Goal: Task Accomplishment & Management: Use online tool/utility

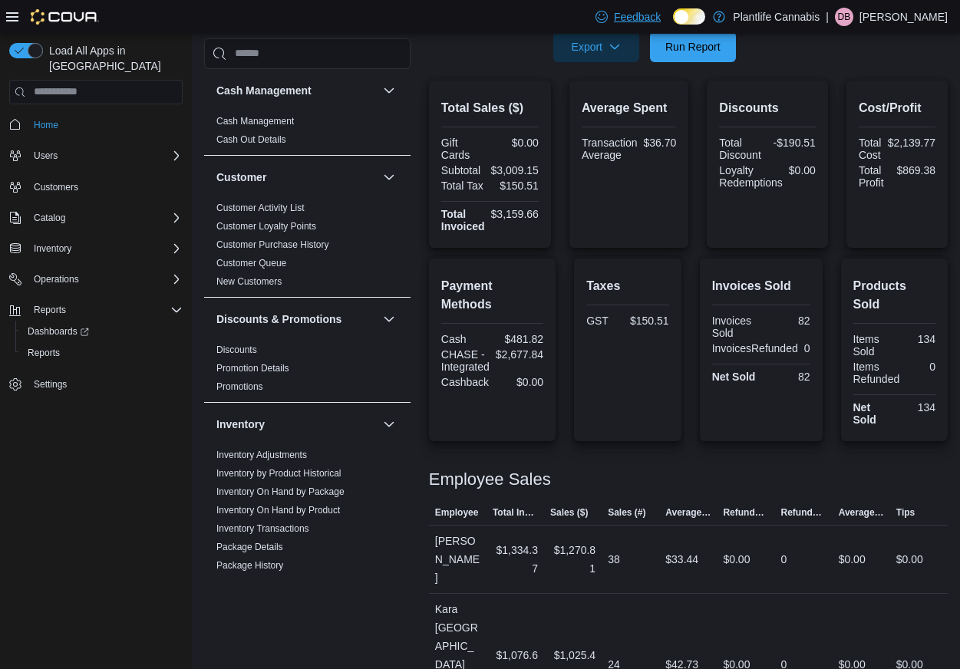
scroll to position [647, 0]
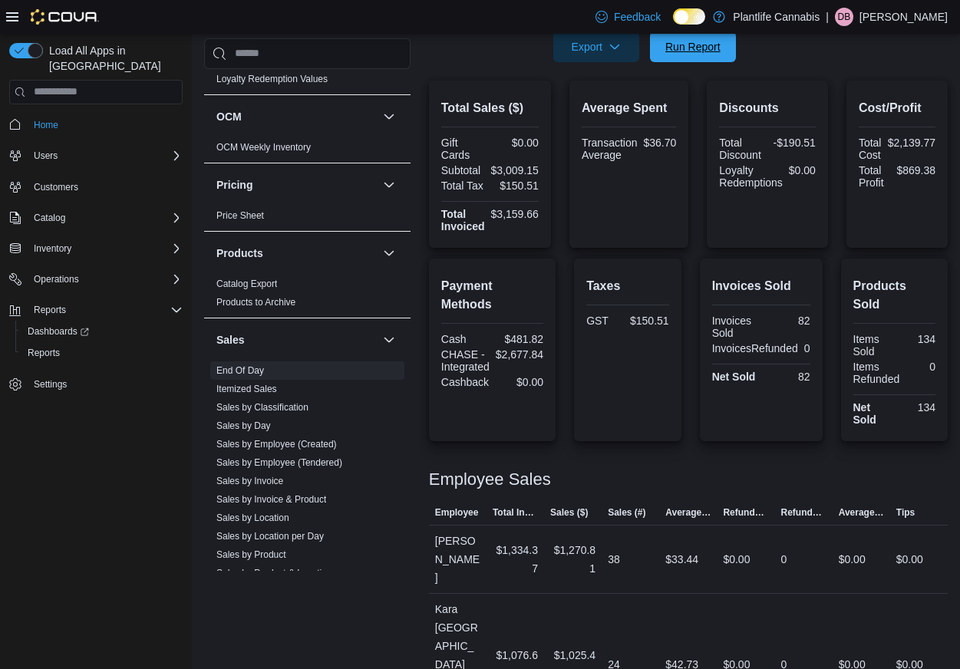
drag, startPoint x: 702, startPoint y: 53, endPoint x: 738, endPoint y: 104, distance: 62.2
click at [702, 53] on span "Run Report" at bounding box center [692, 46] width 55 height 15
drag, startPoint x: 543, startPoint y: 214, endPoint x: 504, endPoint y: 214, distance: 39.1
click at [500, 219] on div "Total Sales ($) Gift Cards $0.00 Subtotal $3,131.07 Total Tax $156.61 Total Inv…" at bounding box center [490, 164] width 122 height 167
copy div "3,287.68"
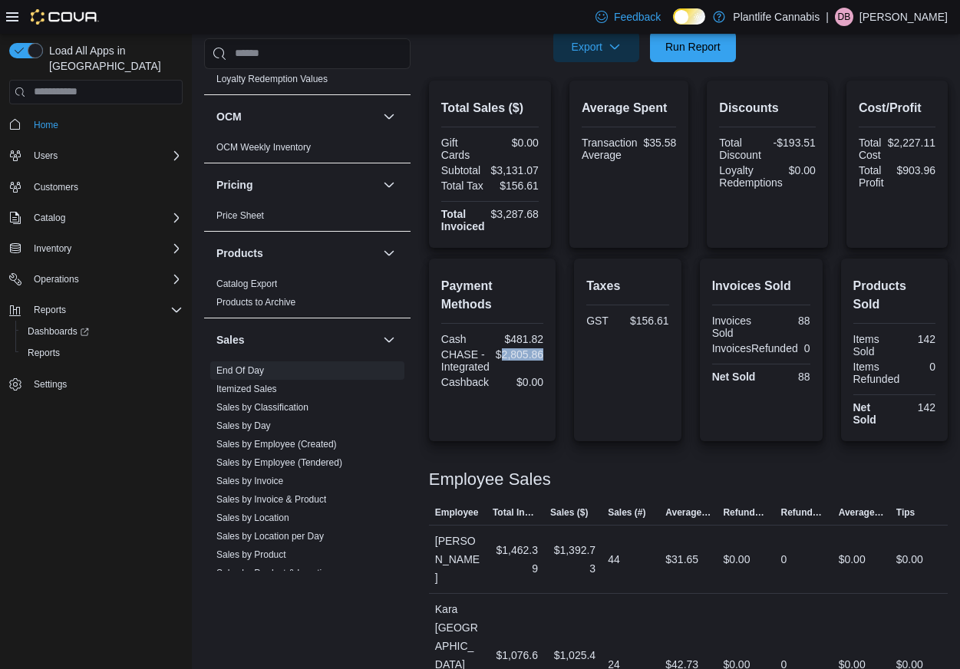
click at [554, 335] on div "Payment Methods Cash $481.82 CHASE - Integrated $2,805.86 Cashback $0.00" at bounding box center [492, 350] width 127 height 183
copy div "2,805.86"
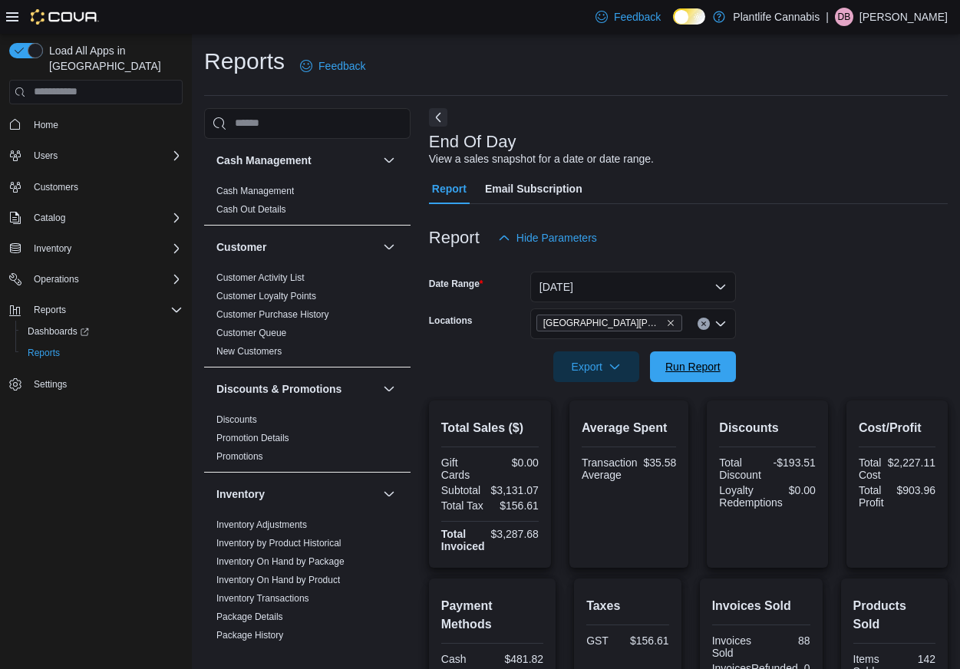
drag, startPoint x: 698, startPoint y: 362, endPoint x: 706, endPoint y: 345, distance: 18.5
click at [698, 362] on span "Run Report" at bounding box center [692, 366] width 55 height 15
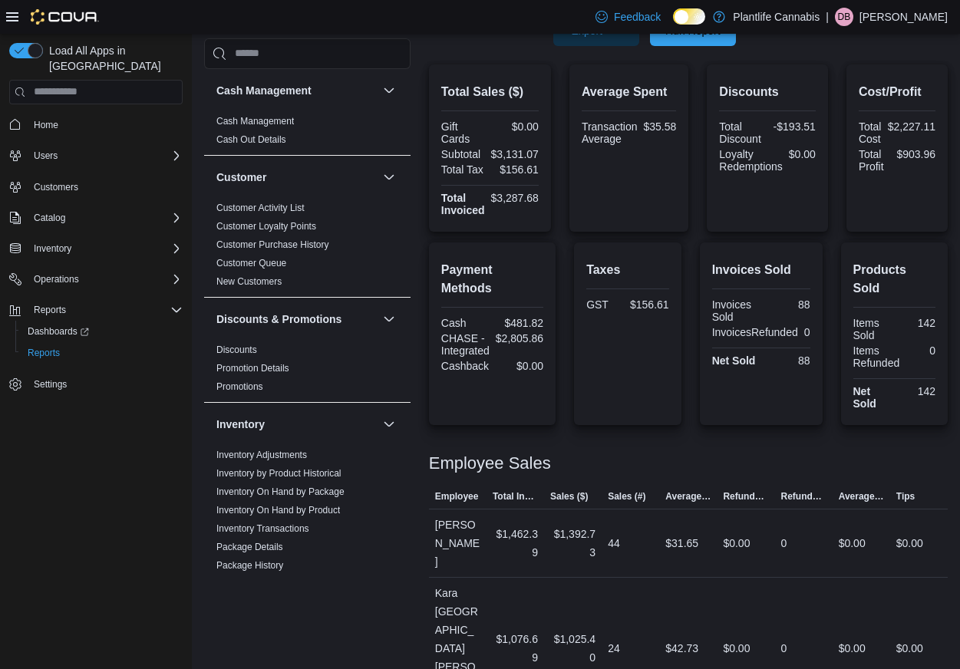
scroll to position [338, 0]
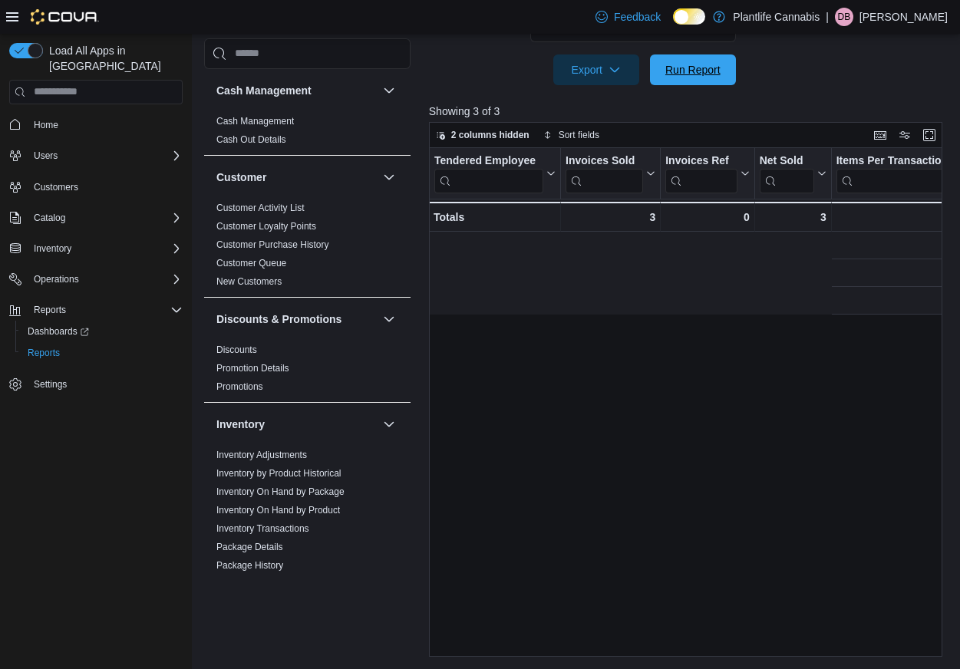
click at [715, 64] on span "Run Report" at bounding box center [692, 69] width 55 height 15
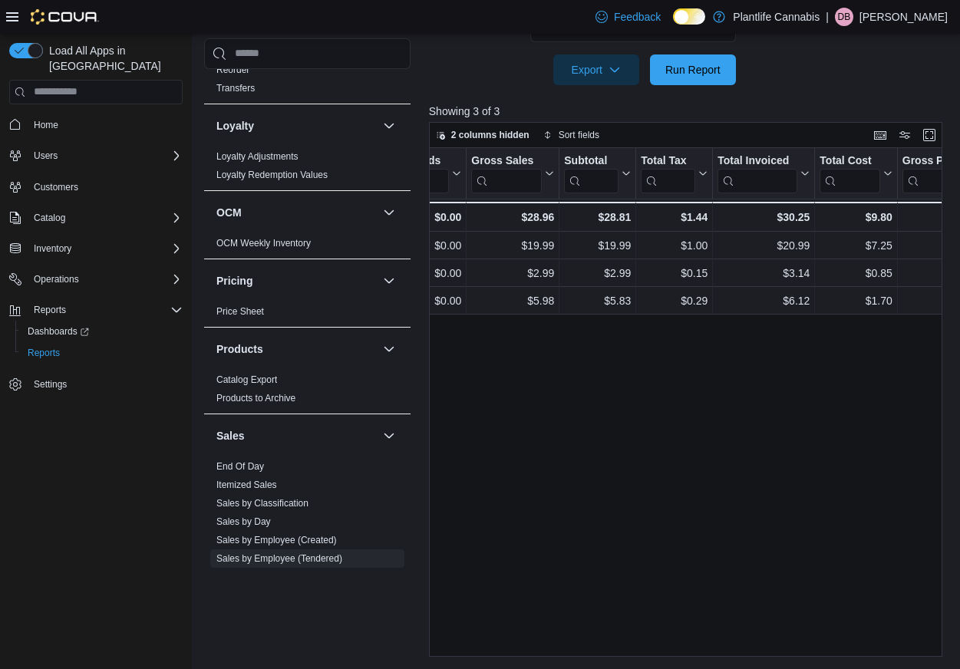
scroll to position [0, 854]
